Goal: Check status: Check status

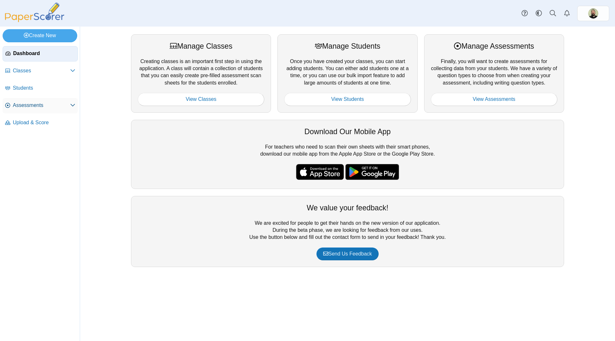
click at [24, 102] on span "Assessments" at bounding box center [41, 105] width 57 height 7
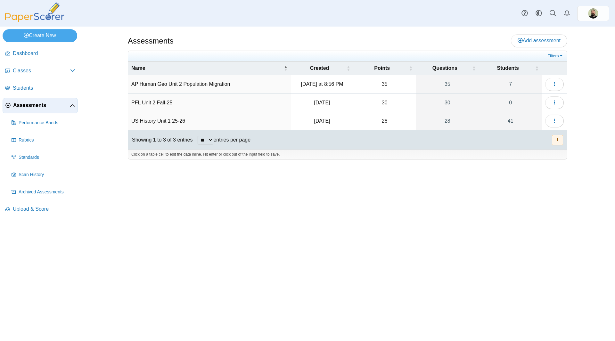
click at [582, 105] on div "Assessments Add assessment 35 7" at bounding box center [347, 184] width 480 height 314
click at [555, 103] on icon "button" at bounding box center [554, 102] width 5 height 5
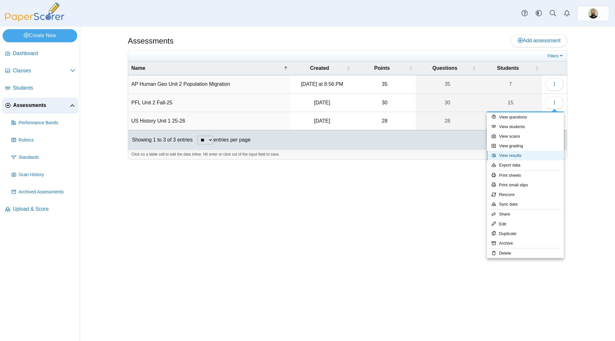
click at [508, 155] on link "View results" at bounding box center [525, 156] width 77 height 10
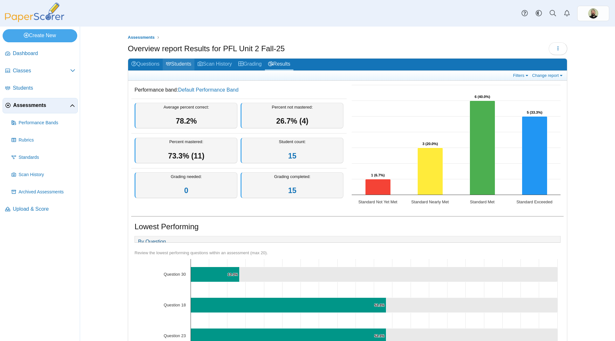
click at [181, 63] on link "Students" at bounding box center [179, 65] width 32 height 12
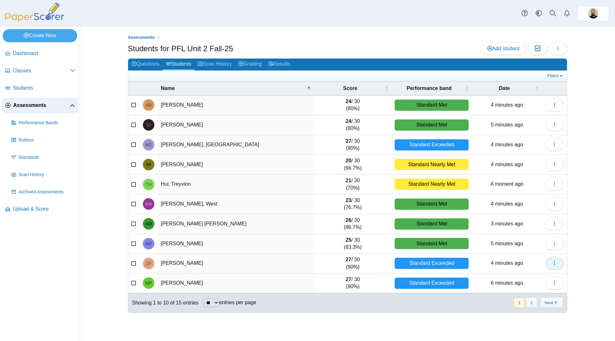
click at [554, 262] on use "button" at bounding box center [553, 263] width 1 height 4
click at [418, 262] on div "Standard Exceeded" at bounding box center [431, 263] width 74 height 11
click at [552, 262] on icon "button" at bounding box center [554, 262] width 5 height 5
click at [426, 264] on div "Standard Exceeded" at bounding box center [432, 263] width 74 height 11
click at [550, 262] on button "button" at bounding box center [554, 263] width 19 height 13
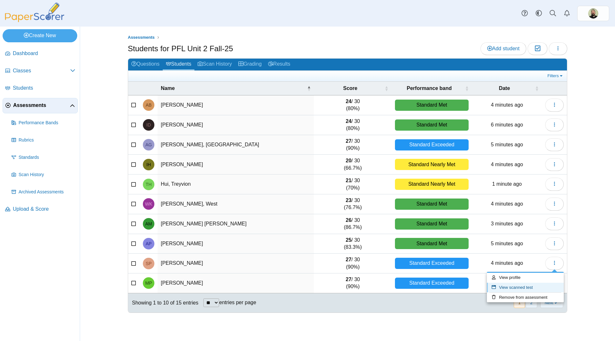
click at [515, 289] on link "View scanned test" at bounding box center [525, 288] width 77 height 10
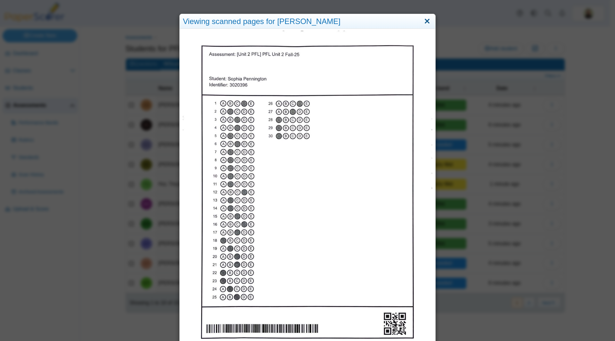
click at [424, 19] on link "Close" at bounding box center [427, 21] width 10 height 11
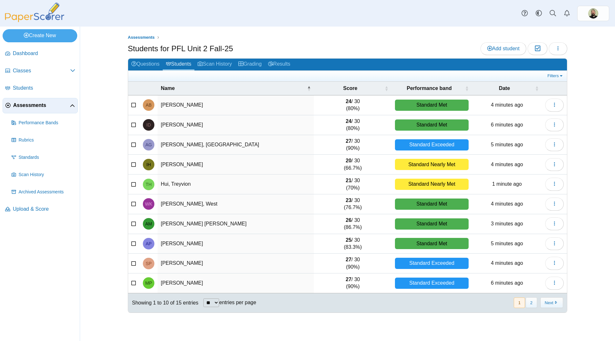
click at [430, 264] on div "Standard Exceeded" at bounding box center [432, 263] width 74 height 11
click at [256, 65] on link "Grading" at bounding box center [250, 65] width 30 height 12
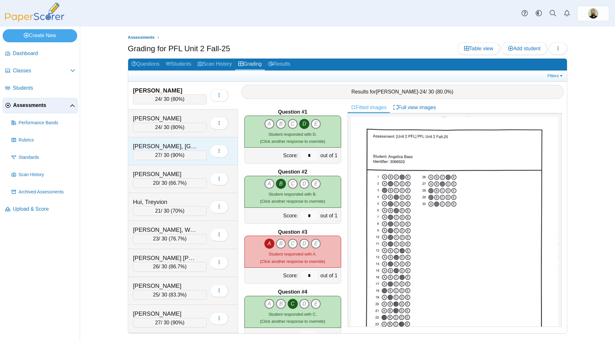
click at [155, 158] on div "27 / 30 ( 90% )" at bounding box center [170, 155] width 74 height 10
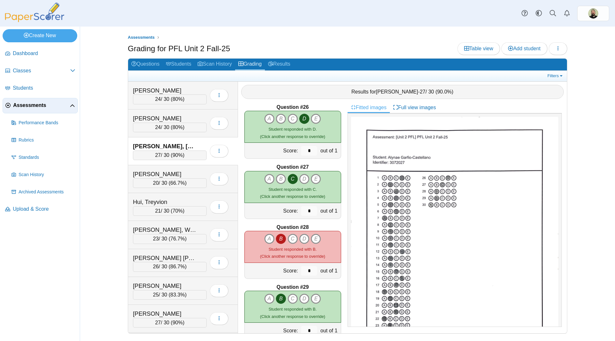
scroll to position [1581, 0]
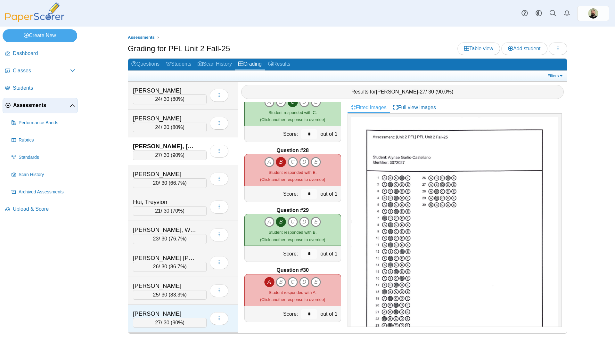
click at [172, 313] on div "[PERSON_NAME]" at bounding box center [165, 314] width 64 height 8
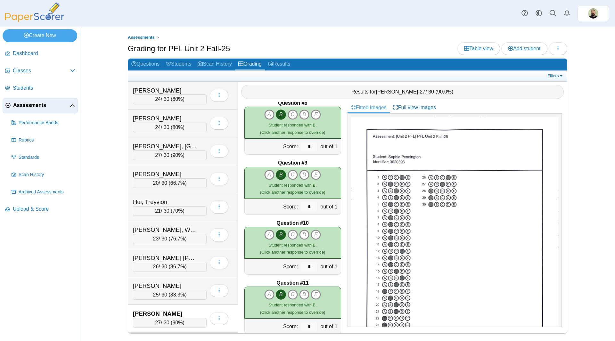
scroll to position [397, 0]
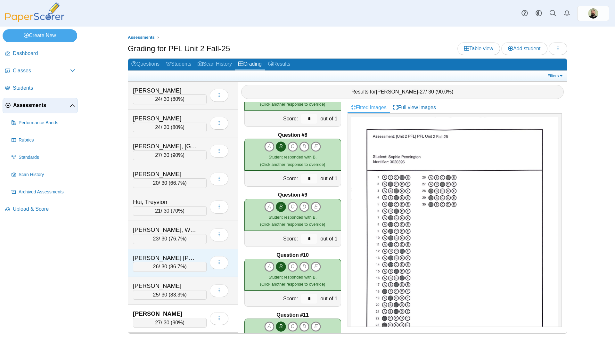
click at [178, 255] on div "[PERSON_NAME] [PERSON_NAME]" at bounding box center [165, 258] width 64 height 8
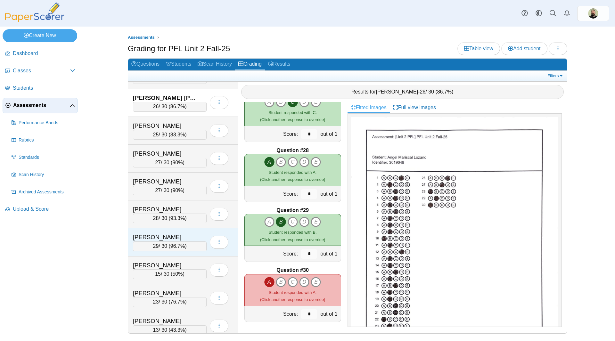
scroll to position [166, 0]
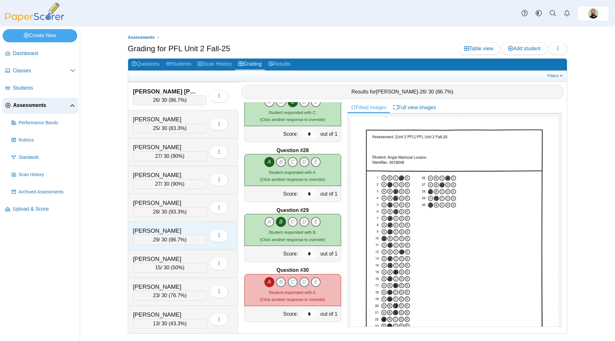
click at [169, 228] on div "Ruarte, Cristian" at bounding box center [165, 231] width 64 height 8
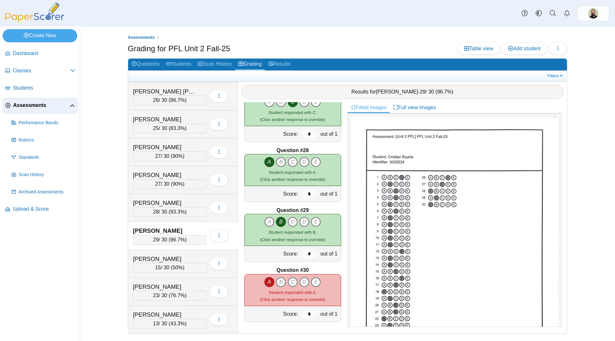
scroll to position [1389, 0]
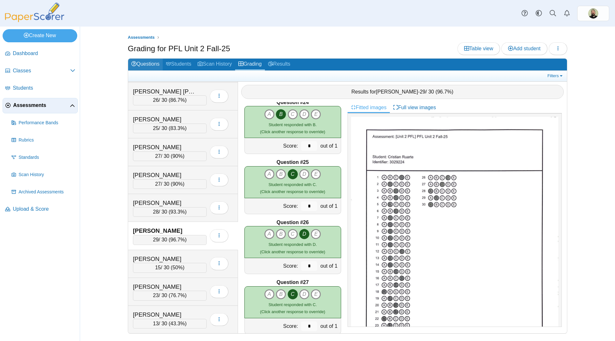
click at [145, 63] on link "Questions" at bounding box center [145, 65] width 35 height 12
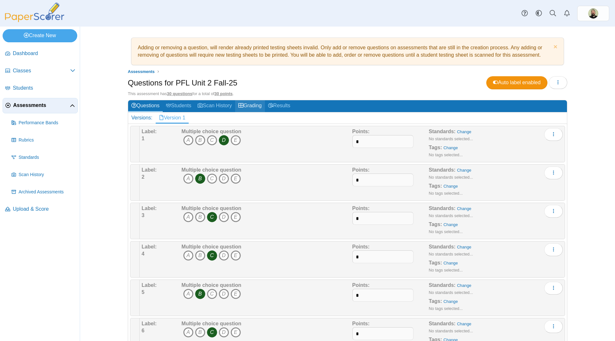
click at [252, 105] on link "Grading" at bounding box center [250, 106] width 30 height 12
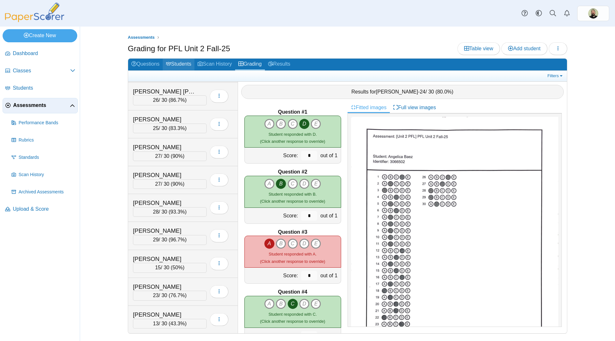
click at [182, 63] on link "Students" at bounding box center [179, 65] width 32 height 12
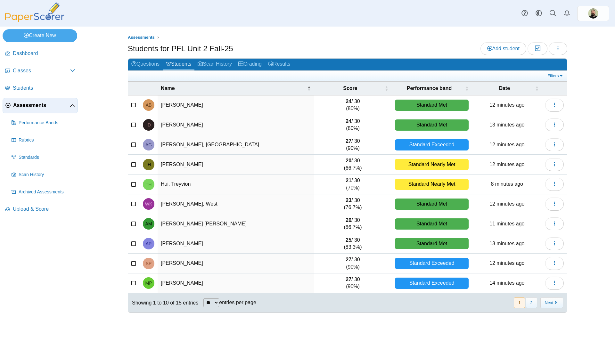
click at [216, 300] on select "** ** ** ***" at bounding box center [211, 302] width 16 height 9
select select "**"
click at [203, 298] on select "** ** ** ***" at bounding box center [211, 302] width 16 height 9
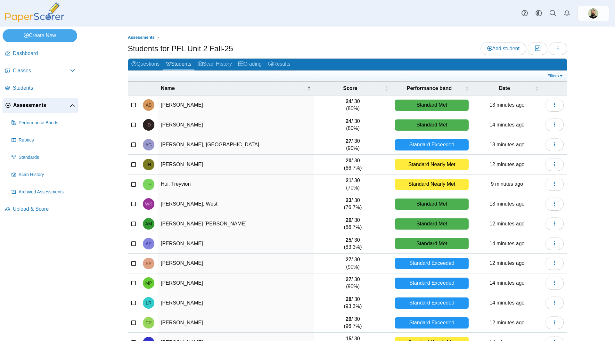
click at [327, 37] on ul "Assessments" at bounding box center [347, 37] width 439 height 6
click at [24, 107] on span "Assessments" at bounding box center [41, 105] width 57 height 7
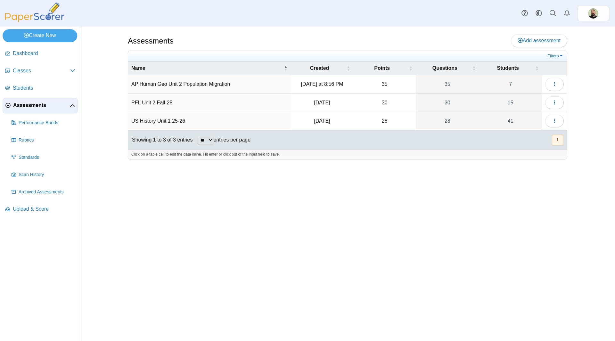
click at [332, 194] on div "Assessments Add assessment 35 7" at bounding box center [347, 184] width 480 height 314
click at [15, 72] on span "Classes" at bounding box center [41, 70] width 57 height 7
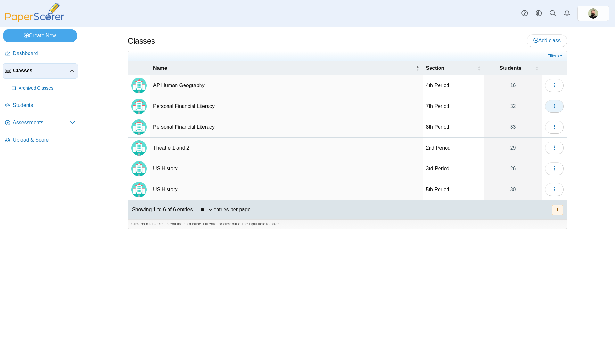
click at [553, 106] on icon "button" at bounding box center [554, 105] width 5 height 5
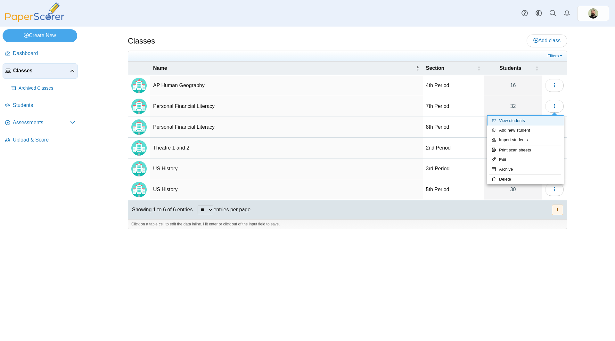
click at [508, 122] on link "View students" at bounding box center [525, 121] width 77 height 10
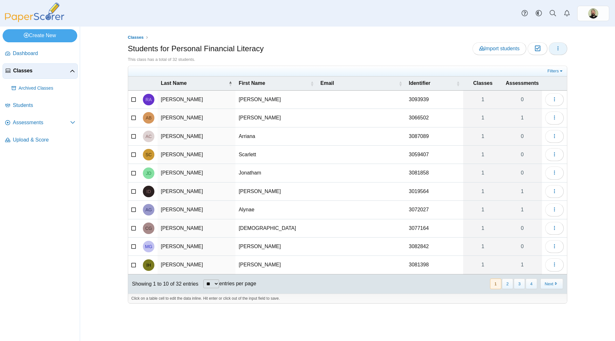
click at [559, 49] on icon "button" at bounding box center [557, 48] width 5 height 5
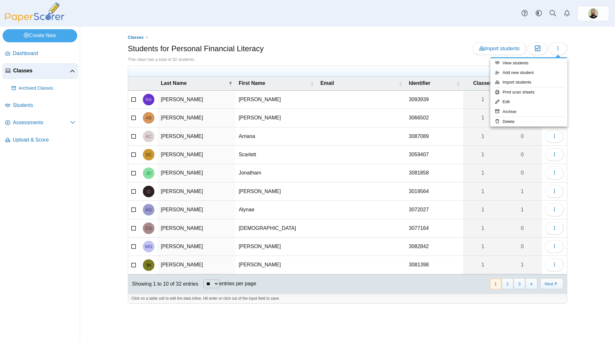
click at [602, 85] on div "Classes Students for Personal Financial Literacy Import students Moderation 0 T…" at bounding box center [347, 184] width 535 height 314
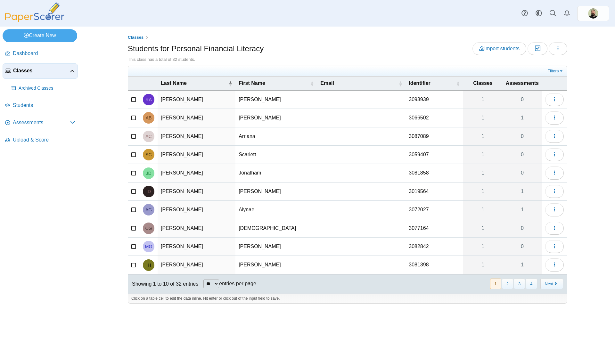
click at [219, 285] on select "** ** ** ***" at bounding box center [211, 283] width 16 height 9
select select "**"
click at [203, 279] on select "** ** ** ***" at bounding box center [211, 283] width 16 height 9
click at [216, 282] on select "** ** ** ***" at bounding box center [211, 283] width 16 height 9
select select "**"
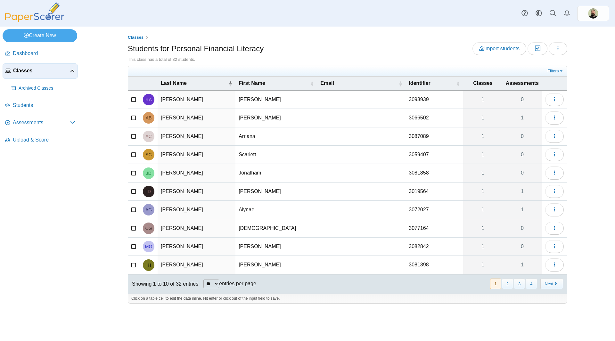
click at [203, 279] on select "** ** ** ***" at bounding box center [211, 283] width 16 height 9
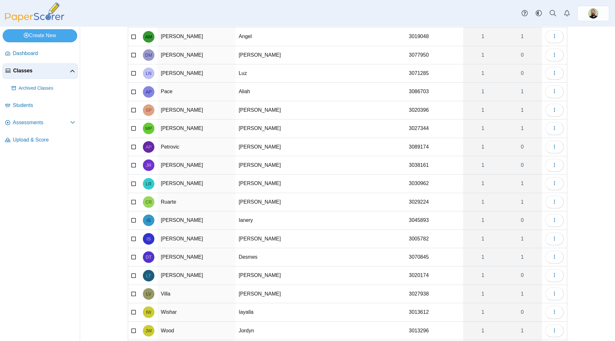
scroll to position [373, 0]
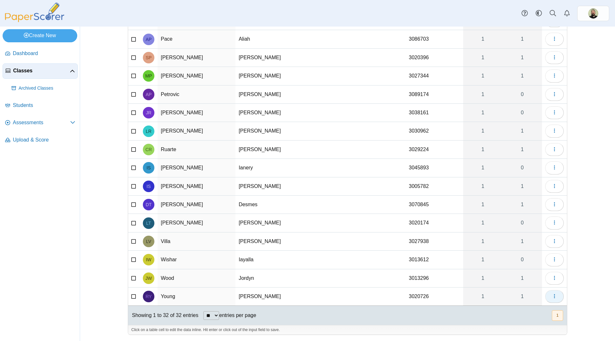
click at [552, 297] on icon "button" at bounding box center [554, 296] width 5 height 5
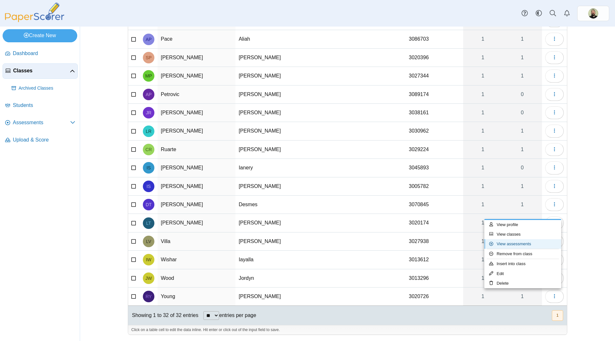
click at [509, 245] on link "View assessments" at bounding box center [522, 244] width 77 height 10
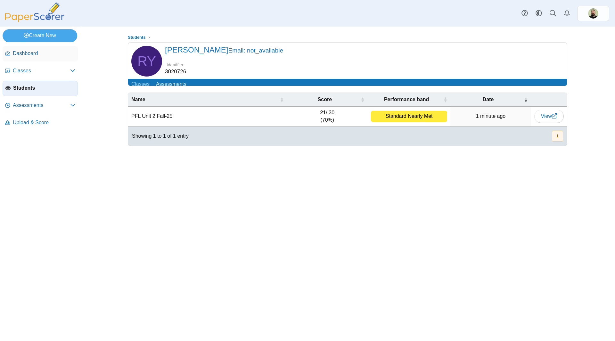
click at [24, 55] on span "Dashboard" at bounding box center [44, 53] width 62 height 7
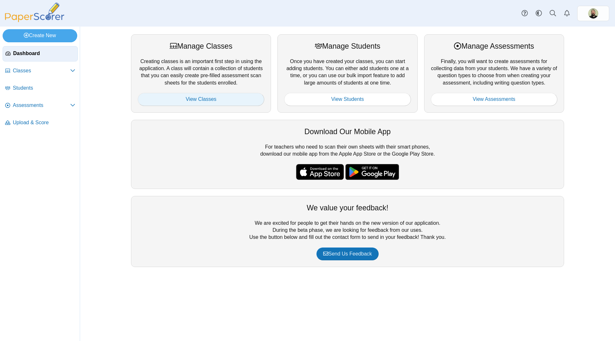
click at [202, 100] on link "View Classes" at bounding box center [201, 99] width 126 height 13
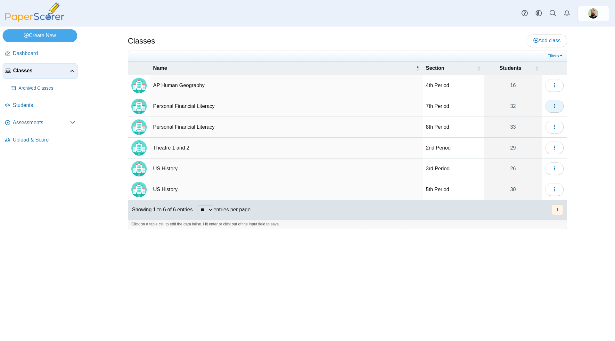
click at [552, 107] on icon "button" at bounding box center [554, 105] width 5 height 5
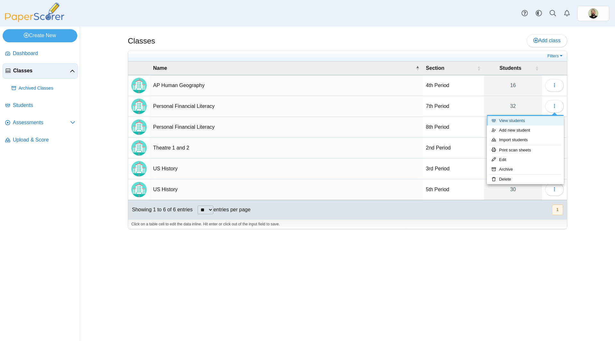
click at [514, 120] on link "View students" at bounding box center [525, 121] width 77 height 10
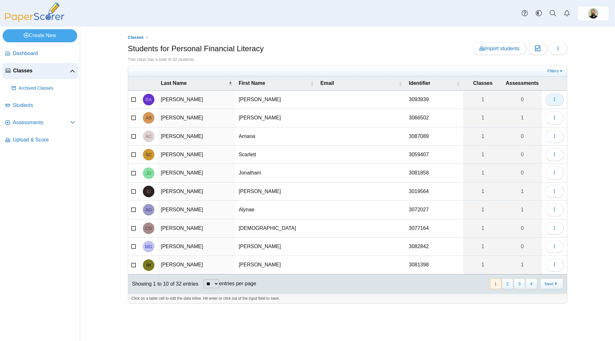
click at [556, 100] on icon "button" at bounding box center [554, 99] width 5 height 5
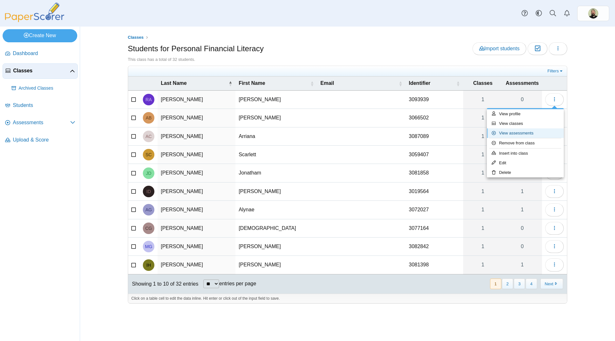
click at [519, 133] on link "View assessments" at bounding box center [525, 133] width 77 height 10
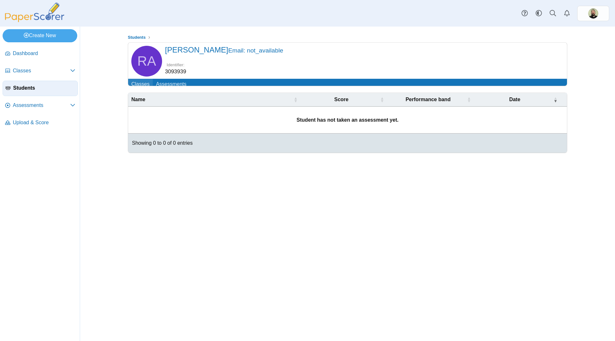
click at [139, 85] on link "Classes" at bounding box center [140, 85] width 25 height 12
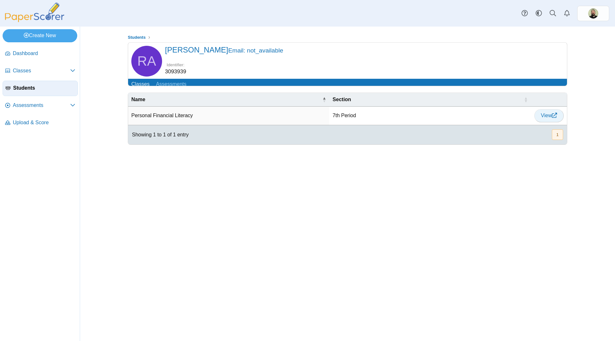
click at [547, 118] on span "View" at bounding box center [549, 115] width 16 height 5
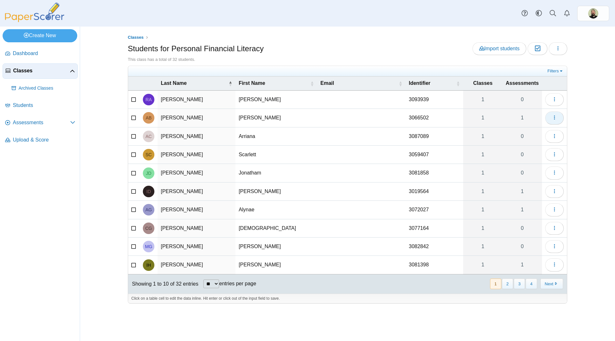
click at [556, 123] on button "button" at bounding box center [554, 117] width 19 height 13
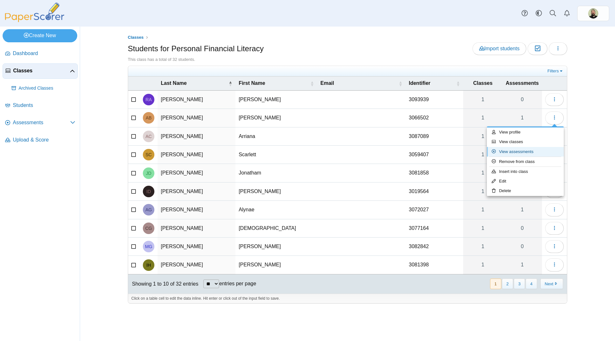
click at [509, 153] on link "View assessments" at bounding box center [525, 152] width 77 height 10
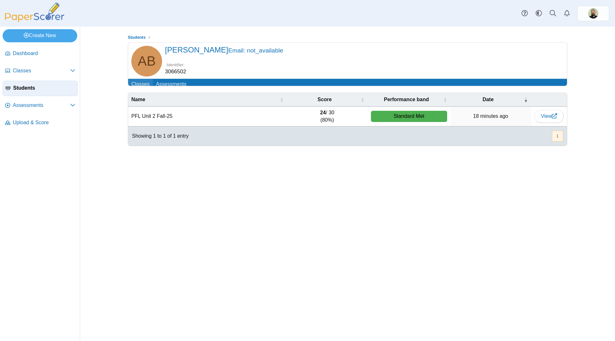
click at [137, 85] on link "Classes" at bounding box center [140, 85] width 25 height 12
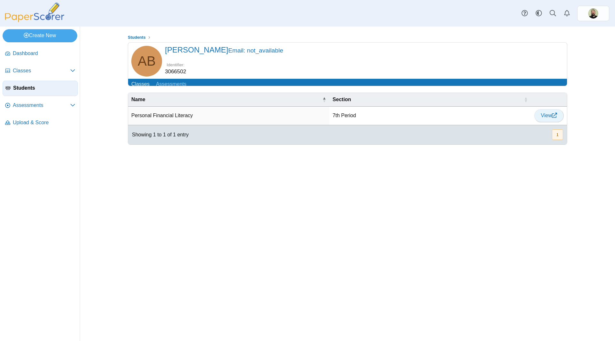
click at [545, 118] on span "View" at bounding box center [549, 115] width 16 height 5
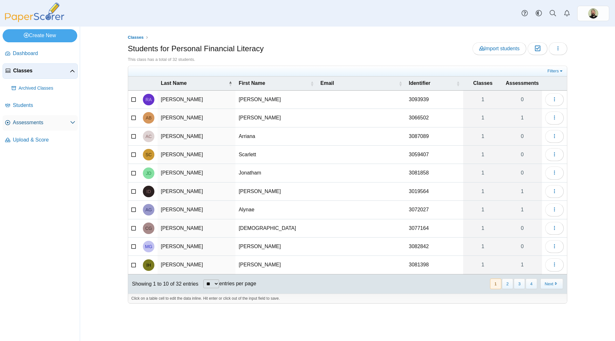
click at [20, 119] on span "Assessments" at bounding box center [41, 122] width 57 height 7
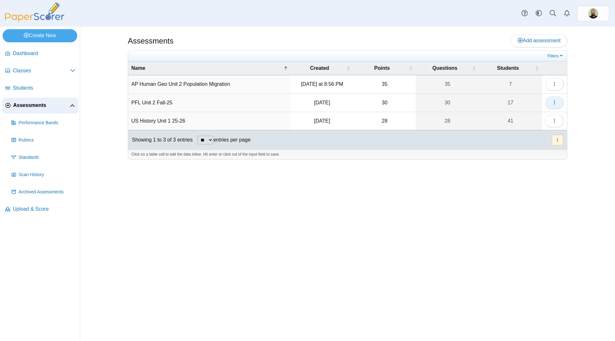
click at [553, 102] on icon "button" at bounding box center [554, 102] width 5 height 5
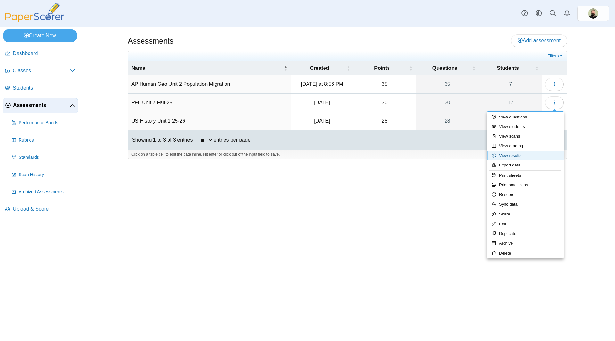
click at [510, 155] on link "View results" at bounding box center [525, 156] width 77 height 10
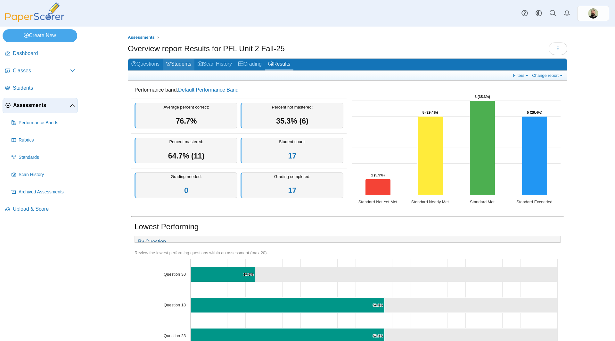
click at [180, 64] on link "Students" at bounding box center [179, 65] width 32 height 12
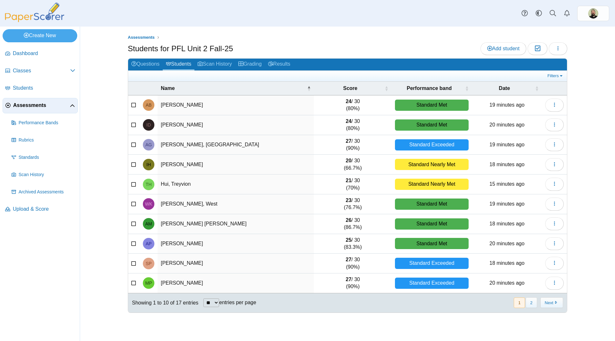
click at [212, 302] on select "** ** ** ***" at bounding box center [211, 302] width 16 height 9
select select "**"
click at [203, 298] on select "** ** ** ***" at bounding box center [211, 302] width 16 height 9
